Goal: Task Accomplishment & Management: Manage account settings

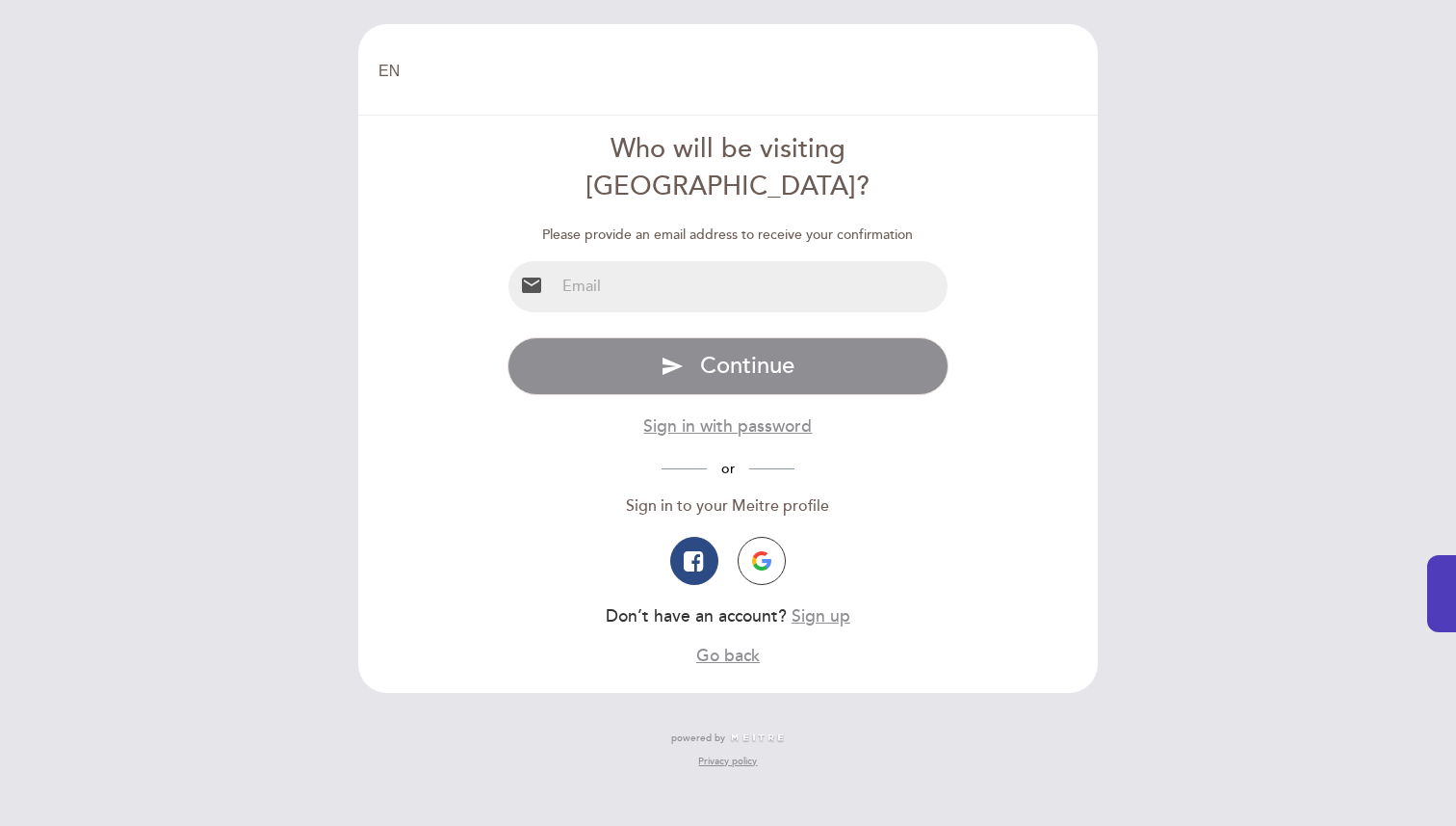
click at [694, 262] on input "email" at bounding box center [751, 286] width 394 height 51
type input "[EMAIL_ADDRESS][DOMAIN_NAME]"
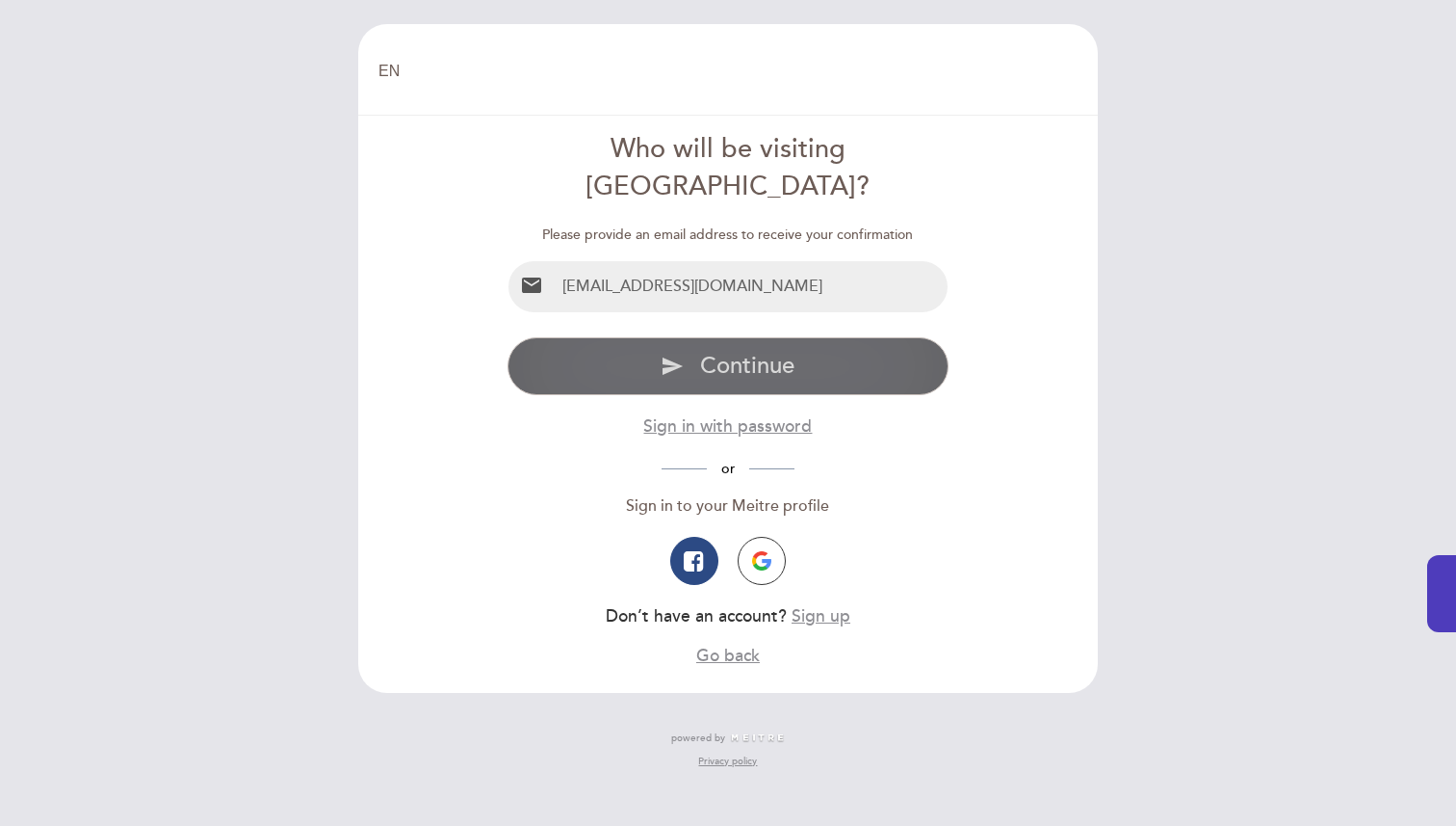
click at [730, 352] on span "Continue" at bounding box center [747, 366] width 94 height 28
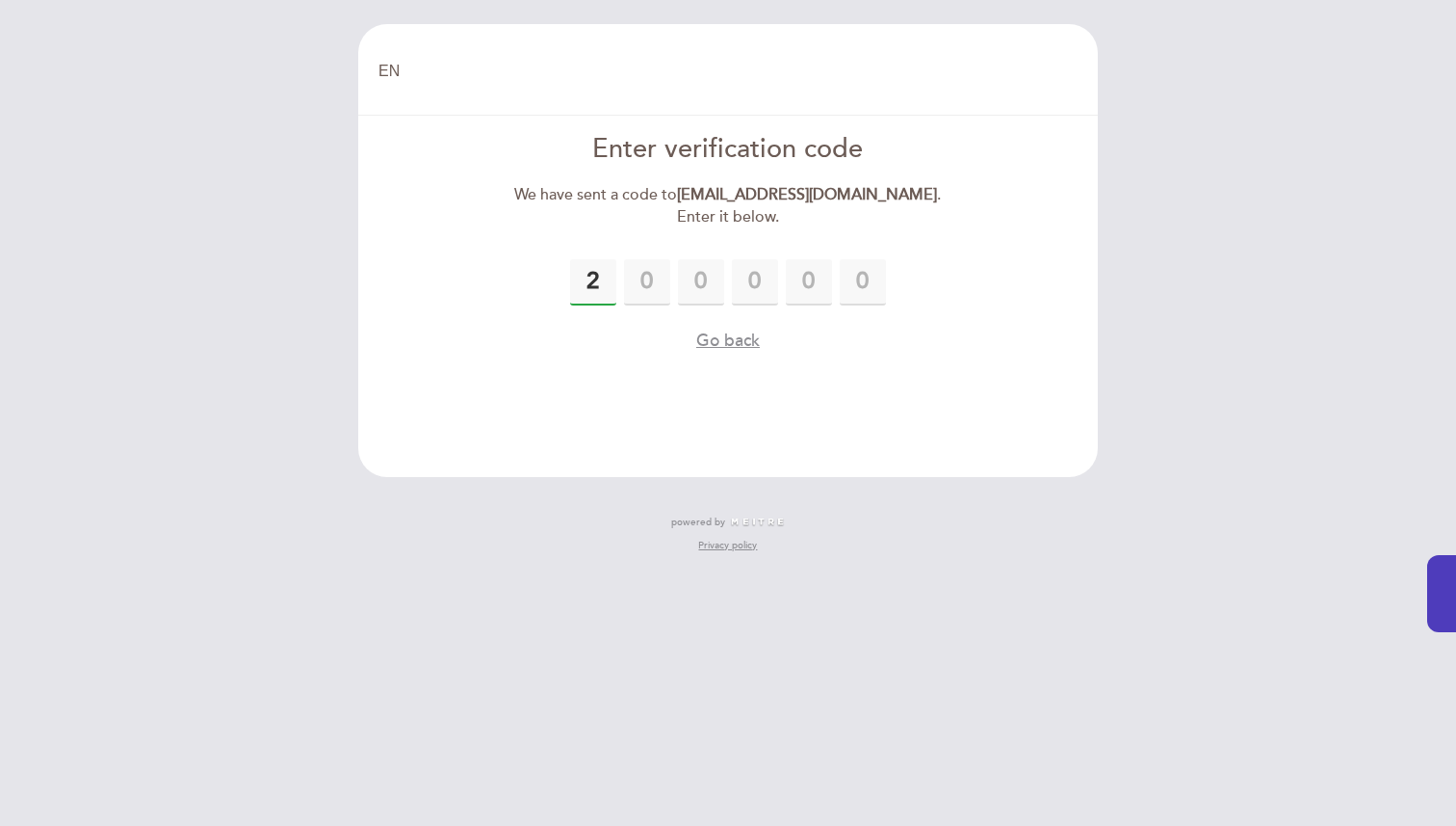
type input "2"
type input "6"
type input "9"
type input "2"
type input "9"
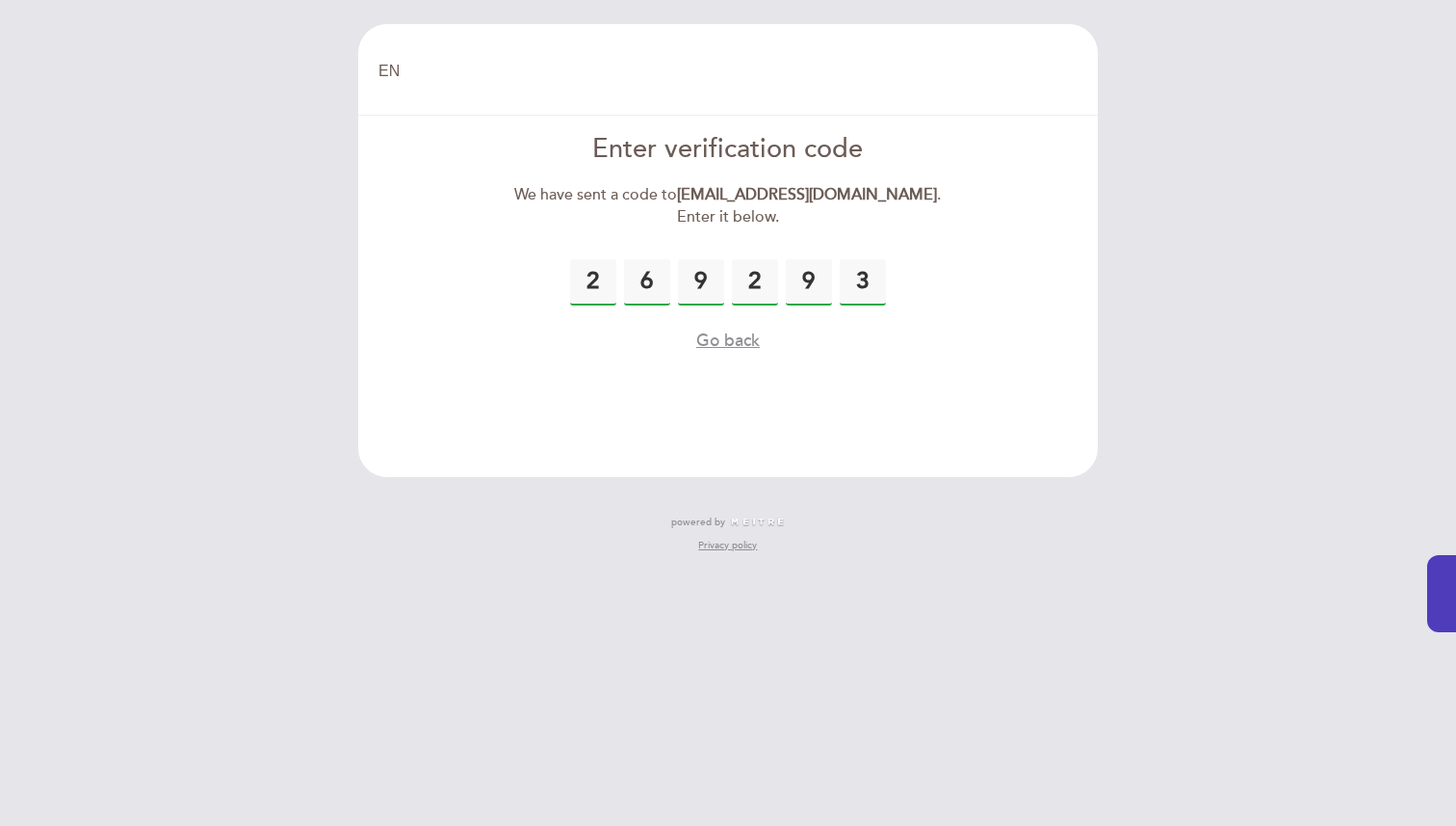
type input "3"
